Goal: Communication & Community: Answer question/provide support

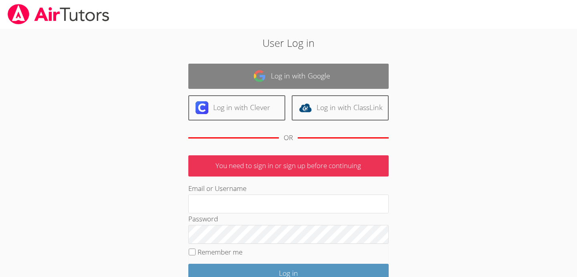
click at [304, 73] on link "Log in with Google" at bounding box center [288, 76] width 200 height 25
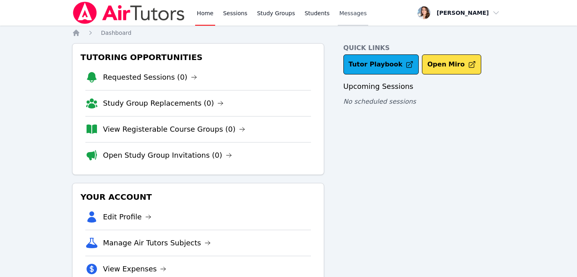
click at [340, 14] on span "Messages" at bounding box center [353, 13] width 28 height 8
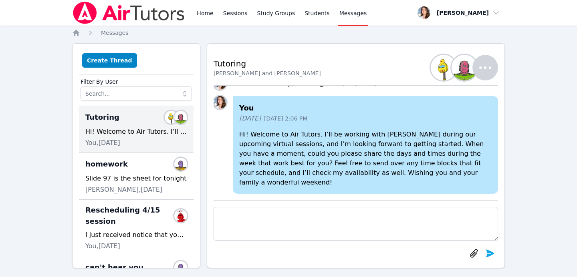
scroll to position [21, 0]
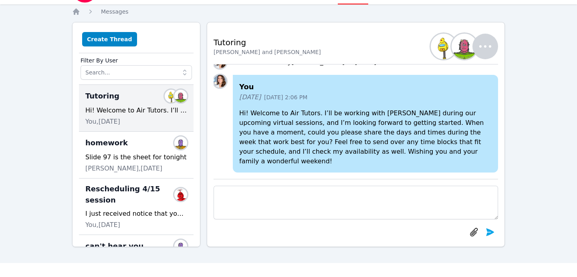
click at [312, 193] on textarea at bounding box center [356, 203] width 284 height 34
type textarea "H"
